Goal: Communication & Community: Ask a question

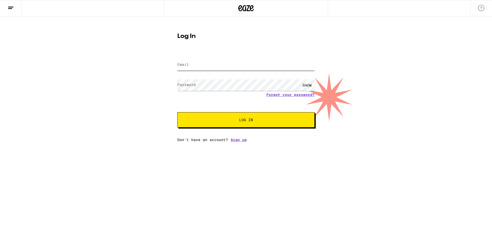
click at [207, 69] on input "Email" at bounding box center [245, 65] width 137 height 12
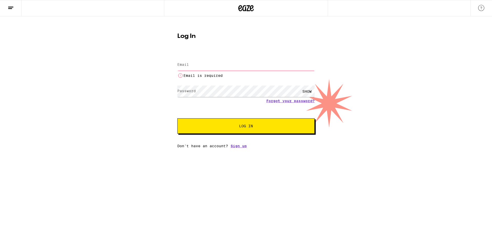
type input "[EMAIL_ADDRESS][DOMAIN_NAME]"
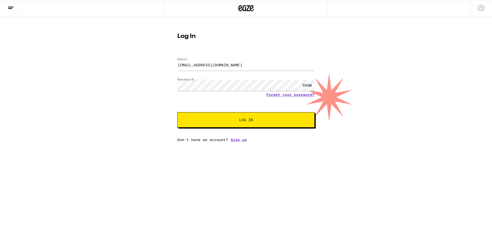
click at [251, 121] on span "Log In" at bounding box center [246, 120] width 14 height 4
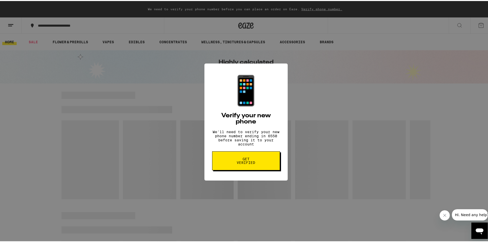
click at [242, 163] on span "Get verified" at bounding box center [246, 159] width 26 height 7
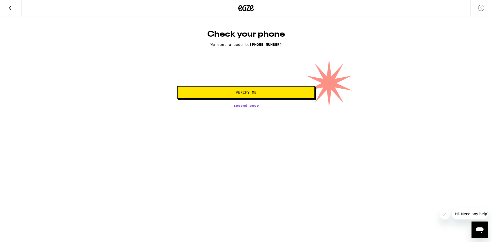
drag, startPoint x: 242, startPoint y: 166, endPoint x: 239, endPoint y: 132, distance: 33.6
click at [15, 4] on button at bounding box center [11, 8] width 22 height 16
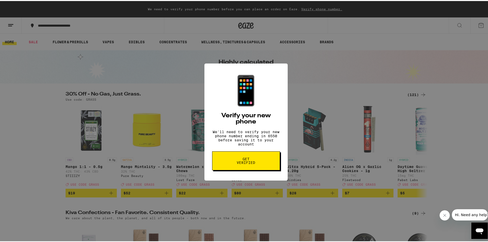
click at [305, 70] on div "📱 Verify your new phone We'll need to verify your new phone number ending in 65…" at bounding box center [246, 121] width 492 height 242
click at [442, 217] on button "Close message from company" at bounding box center [444, 215] width 10 height 10
click at [480, 236] on div "Open messaging window" at bounding box center [479, 230] width 15 height 15
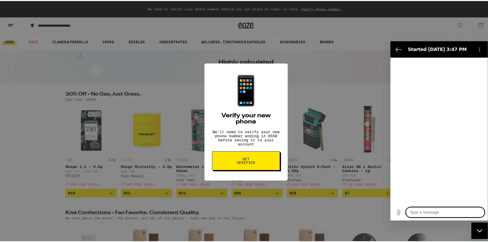
type textarea "x"
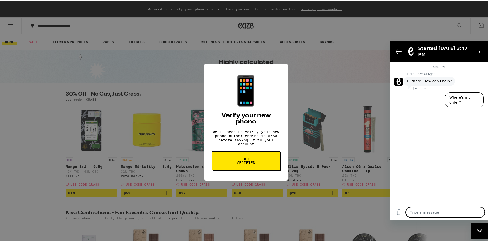
click at [422, 213] on textarea at bounding box center [445, 212] width 79 height 10
type textarea "G"
type textarea "x"
type textarea "Go"
type textarea "x"
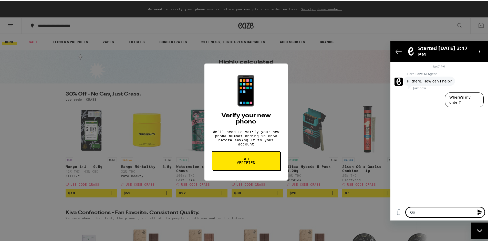
type textarea "Got"
type textarea "x"
type textarea "Got"
type textarea "x"
type textarea "Got a"
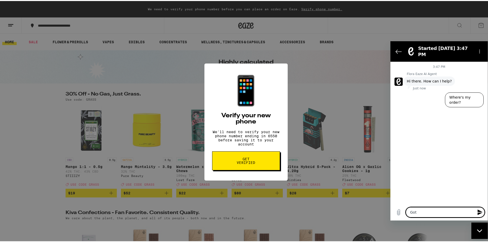
type textarea "x"
type textarea "Got a"
type textarea "x"
type textarea "Got a n"
type textarea "x"
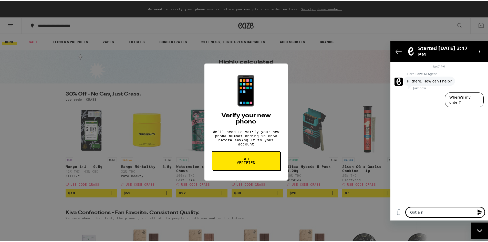
type textarea "Got a ne"
type textarea "x"
type textarea "Got a new"
type textarea "x"
type textarea "Got a new"
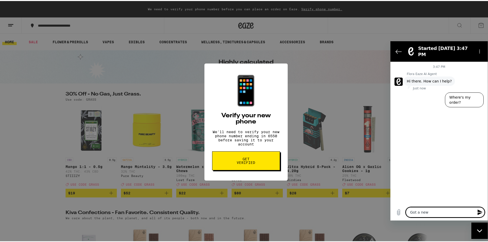
type textarea "x"
type textarea "Got a new p"
type textarea "x"
type textarea "Got a new ph"
type textarea "x"
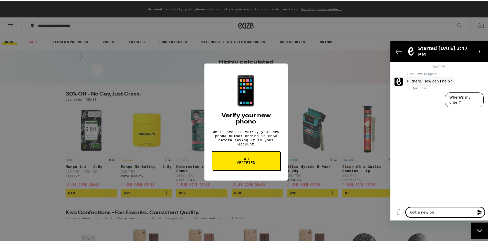
type textarea "Got a new pho"
type textarea "x"
type textarea "Got a new phon"
type textarea "x"
type textarea "Got a new phone"
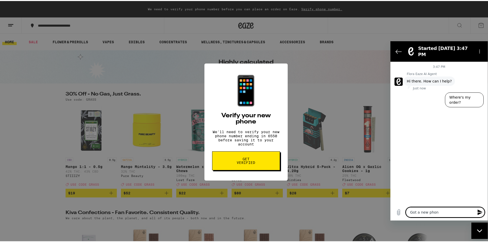
type textarea "x"
type textarea "Got a new phone"
type textarea "x"
type textarea "Got a new phone n"
type textarea "x"
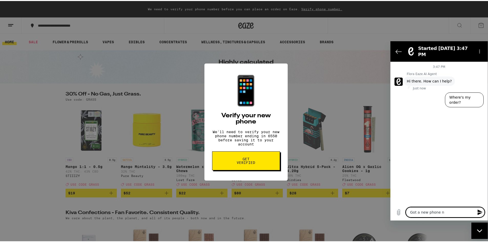
type textarea "Got a new phone nu"
type textarea "x"
type textarea "Got a new phone num"
type textarea "x"
type textarea "Got a new phone nu"
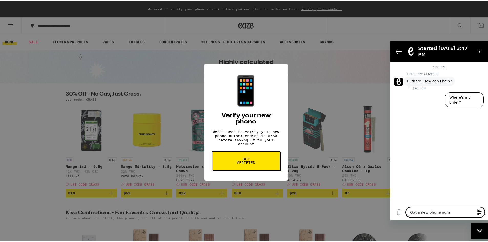
type textarea "x"
type textarea "Got a new phone num"
type textarea "x"
type textarea "Got a new phone numb"
type textarea "x"
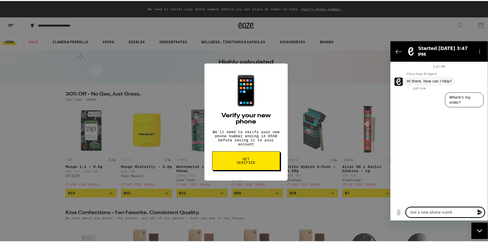
type textarea "Got a new phone numbe"
type textarea "x"
type textarea "Got a new phone number"
type textarea "x"
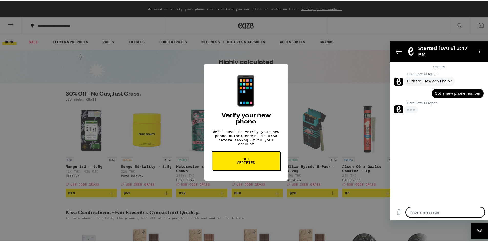
type textarea "x"
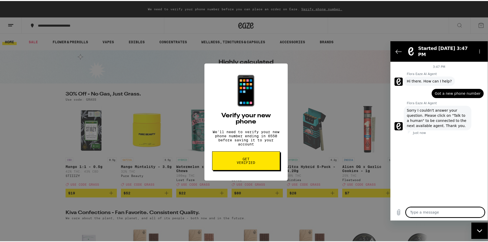
scroll to position [4, 0]
